Goal: Information Seeking & Learning: Compare options

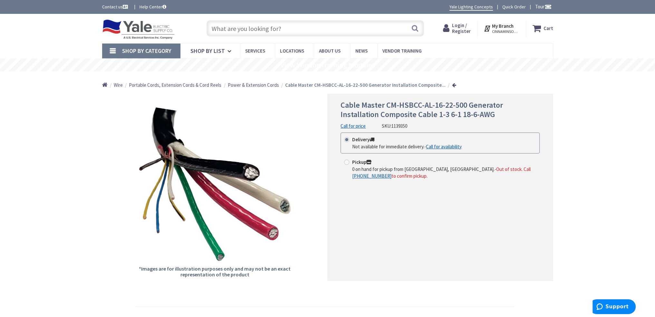
click at [298, 31] on input "text" at bounding box center [315, 28] width 217 height 16
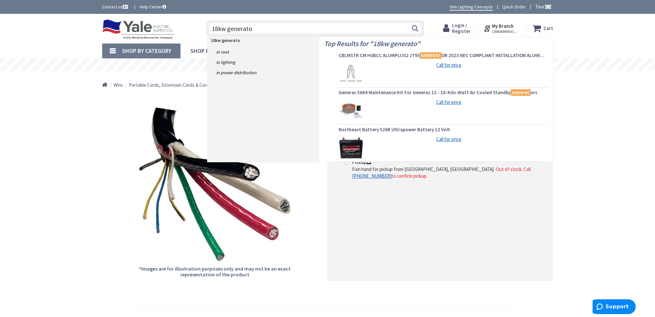
type input "18kw generator"
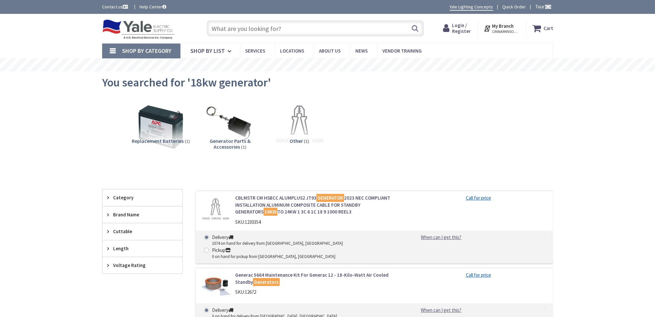
type input "th & Federal, [GEOGRAPHIC_DATA], [GEOGRAPHIC_DATA] 19147, [GEOGRAPHIC_DATA]"
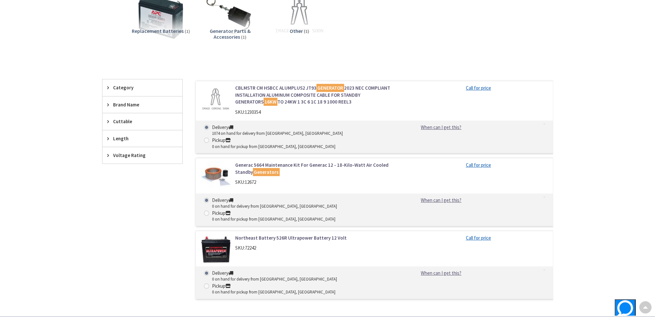
scroll to position [93, 0]
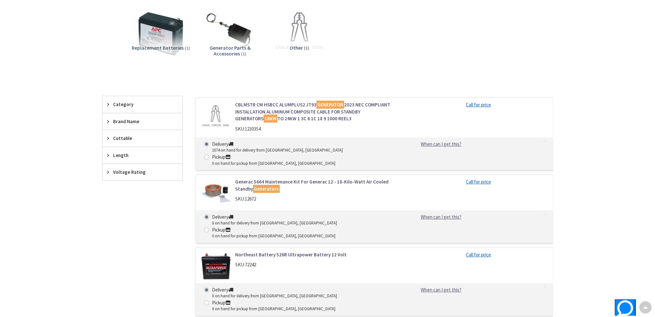
click at [300, 114] on link "CBLMSTR CM HSBCC ALUMPLUS2 JT93 GENERATOR 2023 NEC COMPLIANT INSTALLATION ALUMI…" at bounding box center [317, 111] width 164 height 21
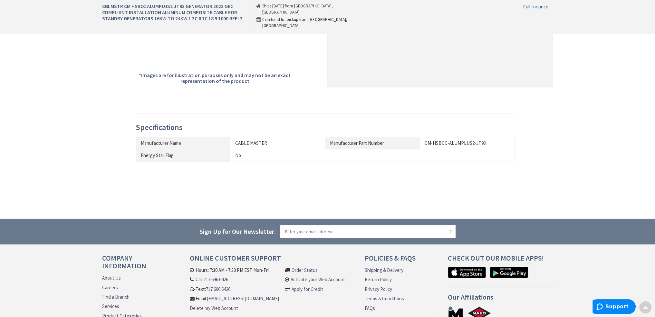
scroll to position [226, 0]
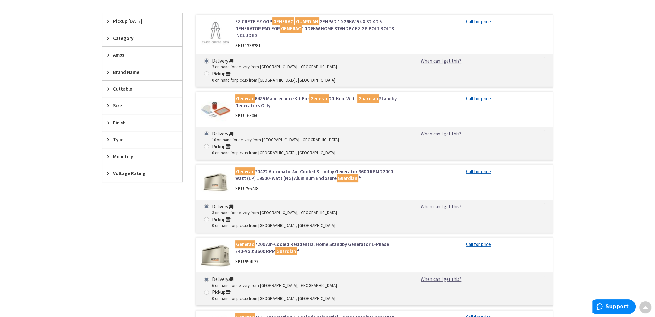
scroll to position [153, 0]
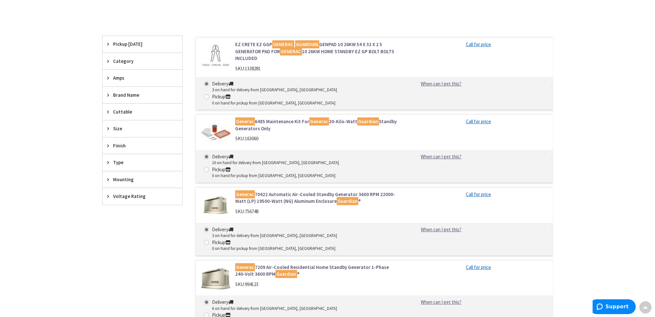
click at [256, 48] on link "EZ CRETE EZ GGP GENERAC GUARDIAN GENPAD 10 26KW 54 X 32 X 2 5 GENERATOR PAD FOR…" at bounding box center [317, 51] width 164 height 21
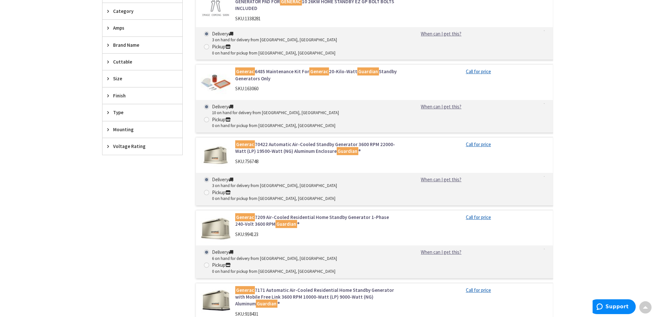
scroll to position [218, 0]
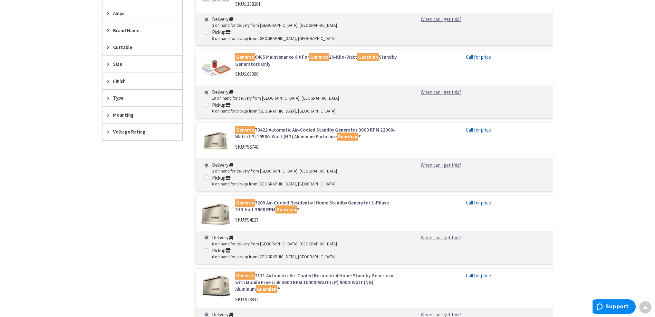
click at [301, 199] on link "Generac 7209 Air-Cooled Residential Home Standby Generator 1-Phase 240-Volt 360…" at bounding box center [317, 206] width 164 height 14
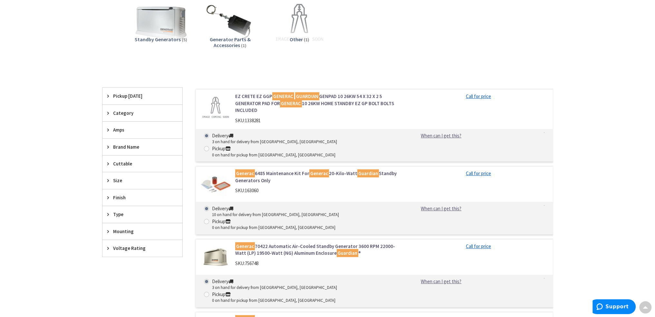
scroll to position [121, 0]
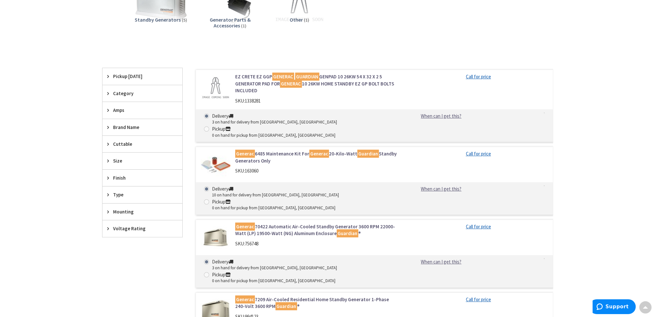
click at [120, 111] on span "Amps" at bounding box center [139, 110] width 53 height 7
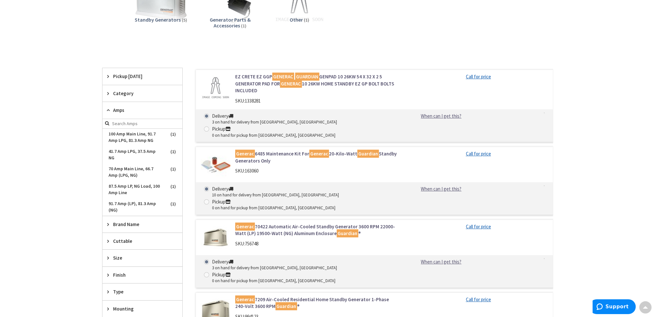
click at [120, 111] on span "Amps" at bounding box center [139, 110] width 53 height 7
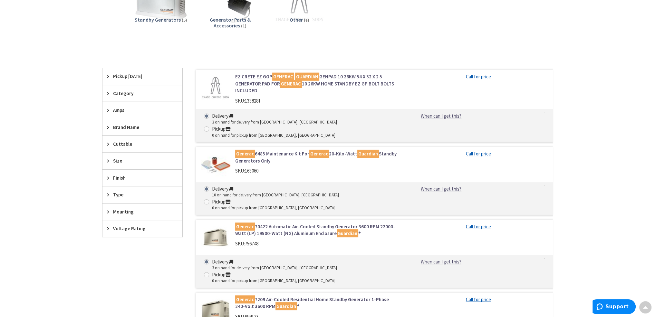
click at [121, 94] on span "Category" at bounding box center [139, 93] width 53 height 7
click at [122, 92] on span "Category" at bounding box center [139, 93] width 53 height 7
click at [116, 143] on span "Cuttable" at bounding box center [139, 143] width 53 height 7
click at [116, 193] on span "Type" at bounding box center [139, 194] width 53 height 7
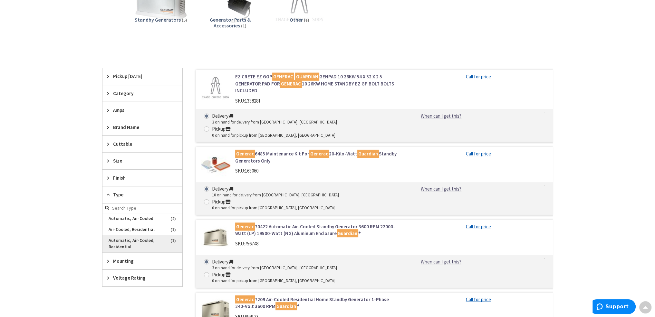
click at [130, 240] on span "Automatic, Air-Cooled, Residential" at bounding box center [142, 243] width 80 height 17
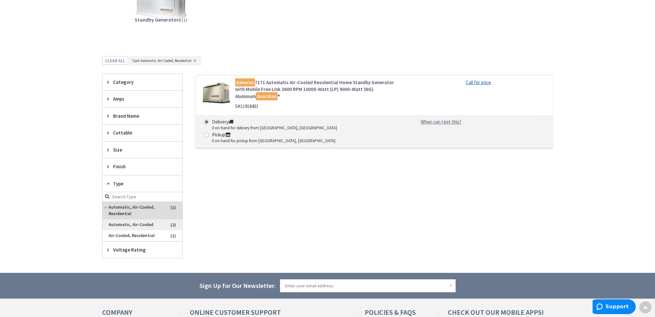
click at [137, 225] on span "Automatic, Air-Cooled" at bounding box center [142, 224] width 80 height 11
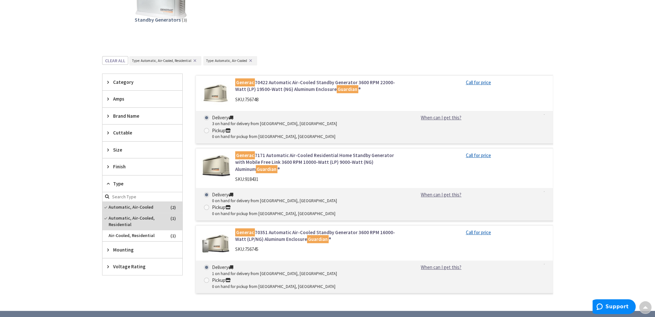
click at [265, 229] on link "Generac 70351 Automatic Air-Cooled Standby Generator 3600 RPM 16000-Watt (LP/NG…" at bounding box center [317, 236] width 164 height 14
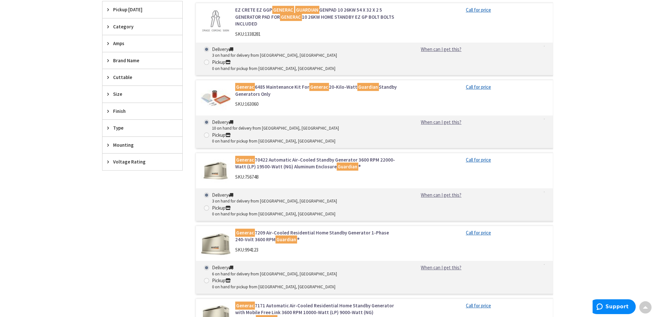
scroll to position [238, 0]
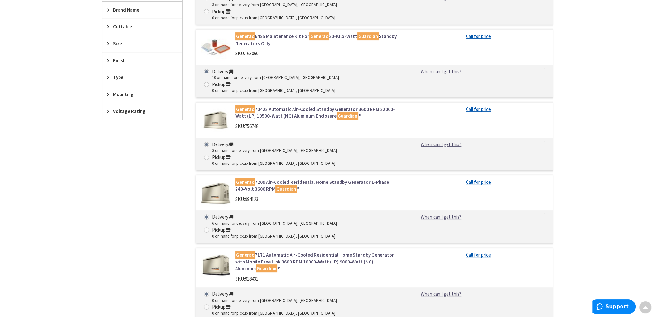
click at [291, 106] on link "Generac 70422 Automatic Air-Cooled Standby Generator 3600 RPM 22000-Watt (LP) 1…" at bounding box center [317, 113] width 164 height 14
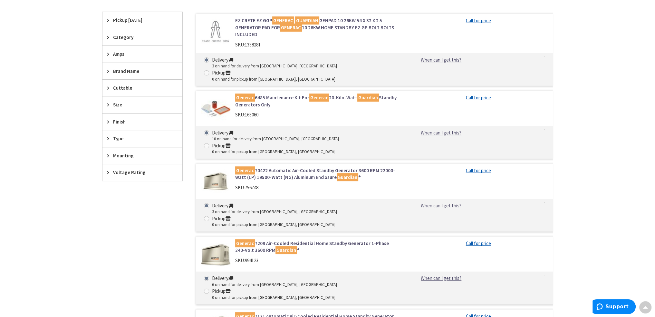
scroll to position [174, 0]
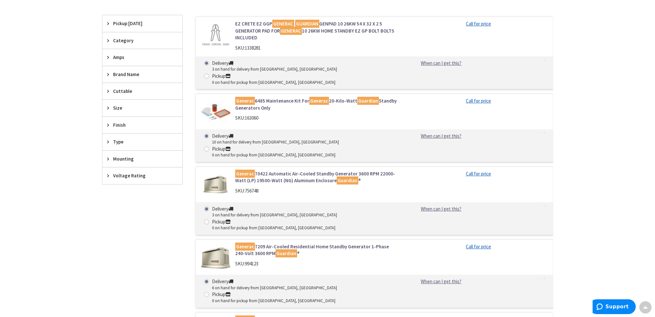
click at [337, 176] on mark "Guardian" at bounding box center [348, 180] width 22 height 8
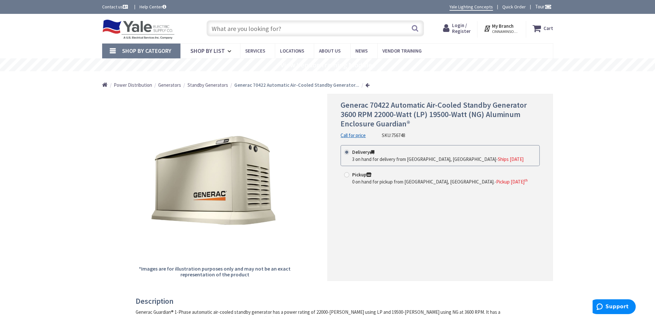
click at [296, 26] on input "text" at bounding box center [315, 28] width 217 height 16
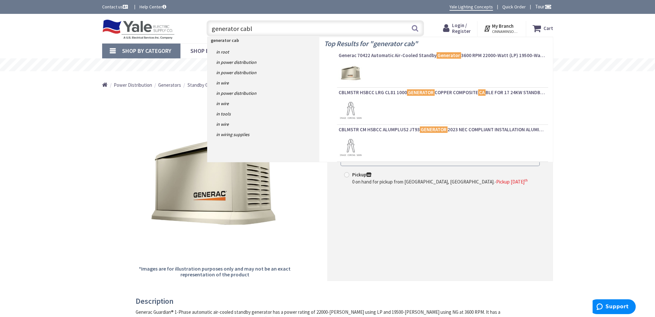
type input "generator cable"
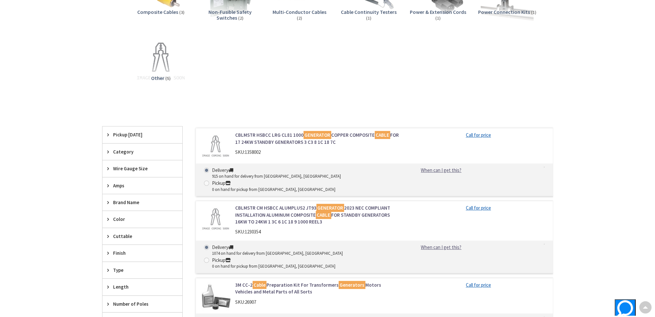
scroll to position [161, 0]
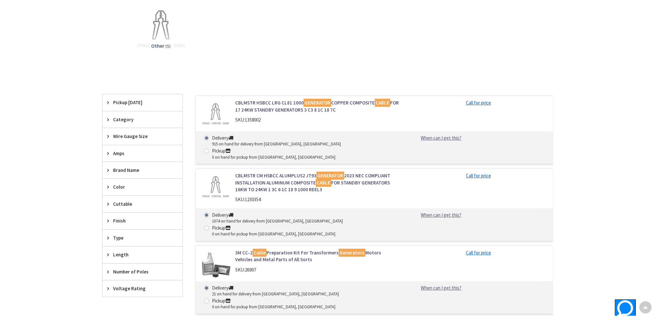
click at [504, 39] on div "Composite Cables (3) Non-Fusible Safety Switches (2) Multi-Conductor Cables (2)…" at bounding box center [327, 1] width 429 height 135
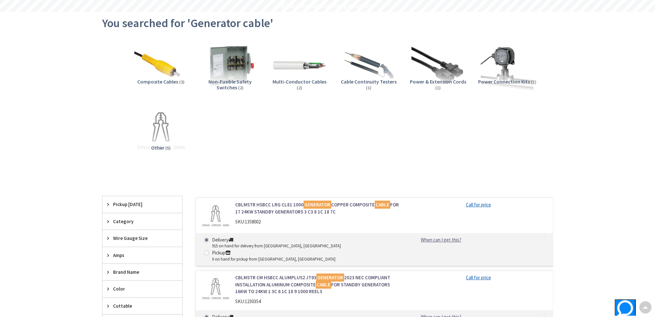
scroll to position [0, 0]
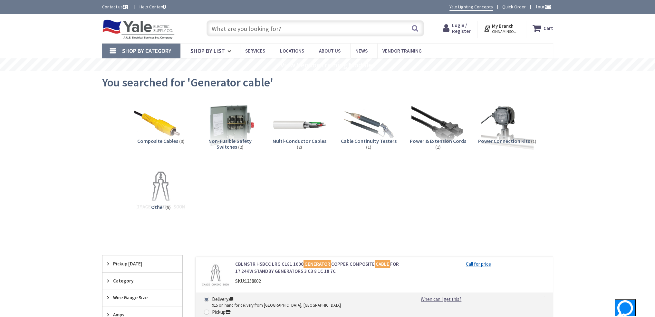
click at [317, 29] on input "text" at bounding box center [315, 28] width 217 height 16
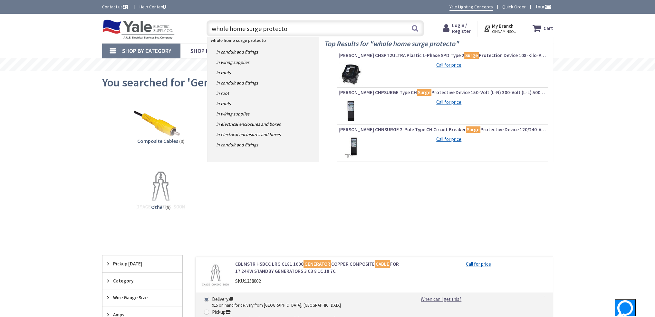
type input "whole home surge protector"
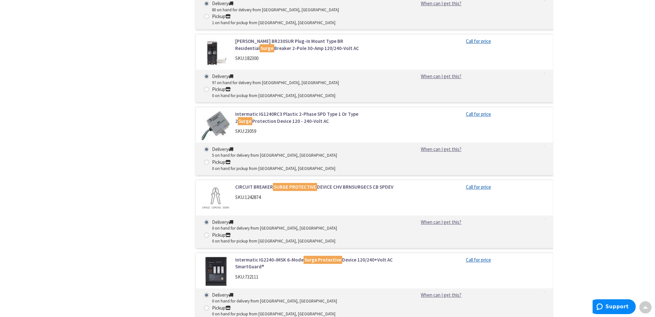
scroll to position [354, 0]
